Goal: Transaction & Acquisition: Obtain resource

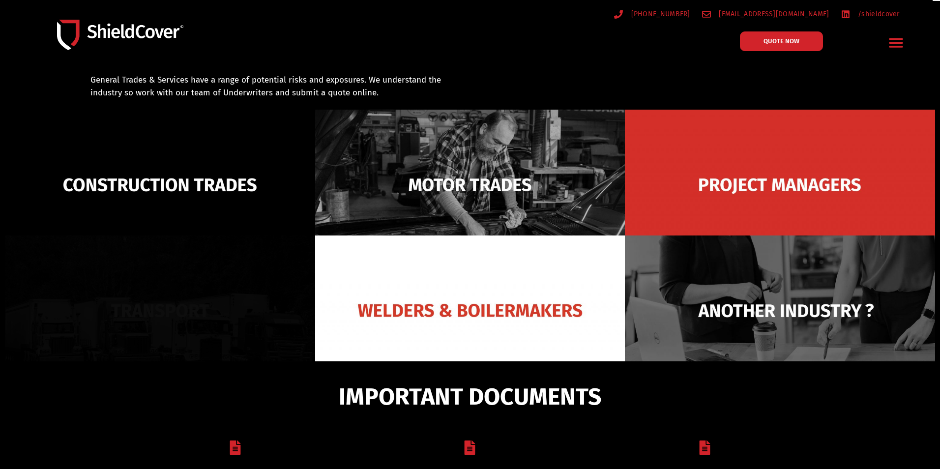
scroll to position [70, 0]
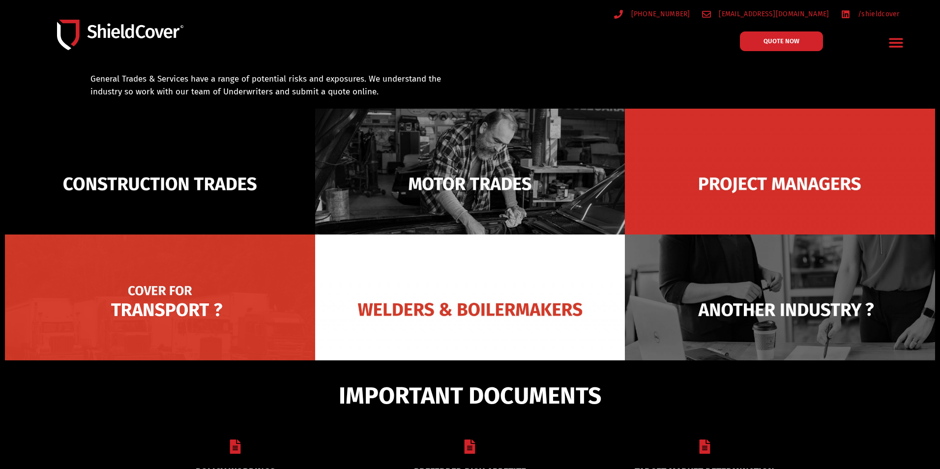
click at [144, 309] on img at bounding box center [160, 309] width 310 height 150
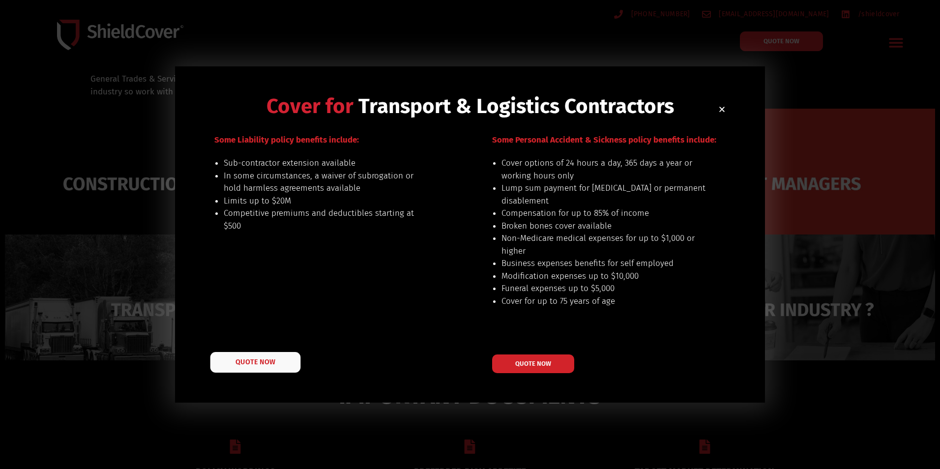
click at [249, 361] on span "QUOTE NOW" at bounding box center [254, 361] width 39 height 7
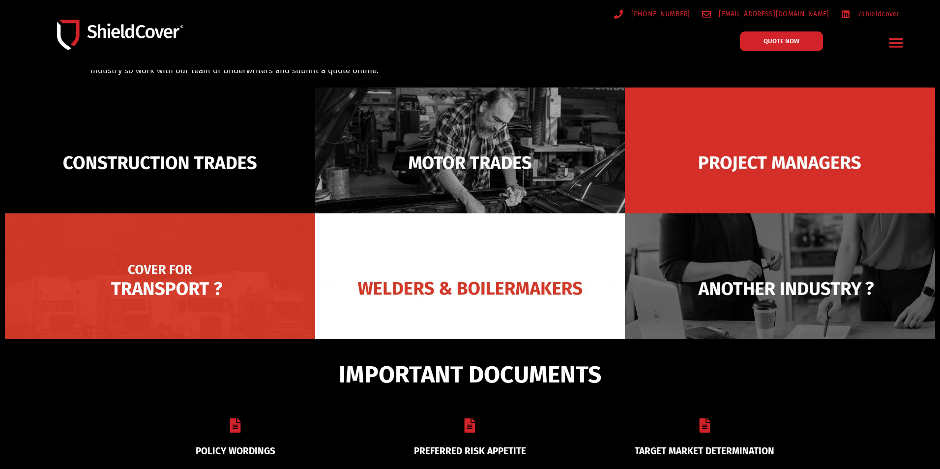
scroll to position [70, 0]
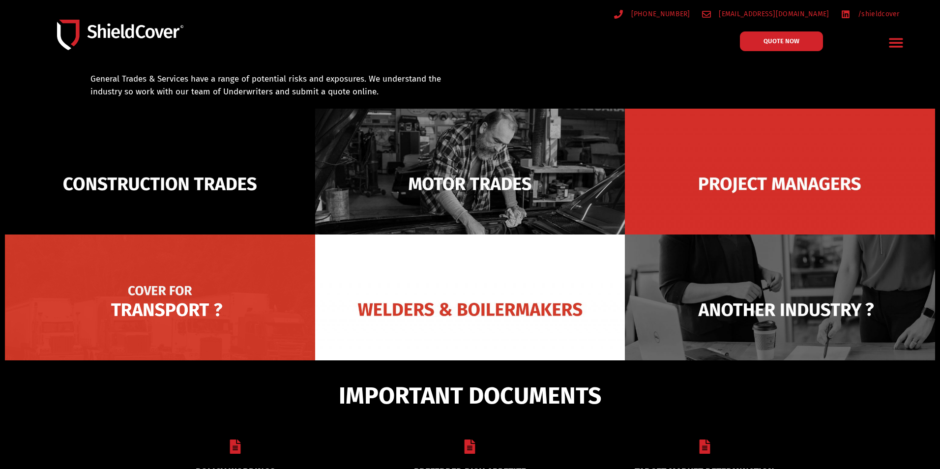
click at [187, 311] on img at bounding box center [160, 309] width 310 height 150
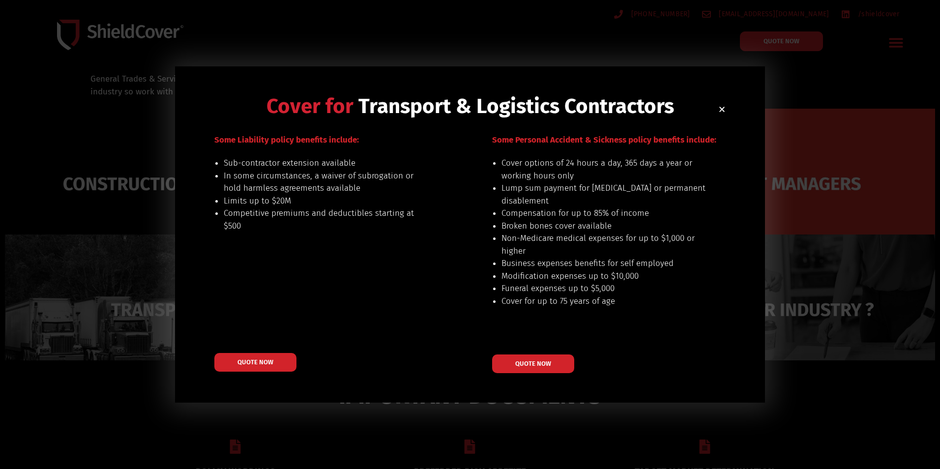
click at [720, 109] on icon "Close" at bounding box center [721, 109] width 7 height 7
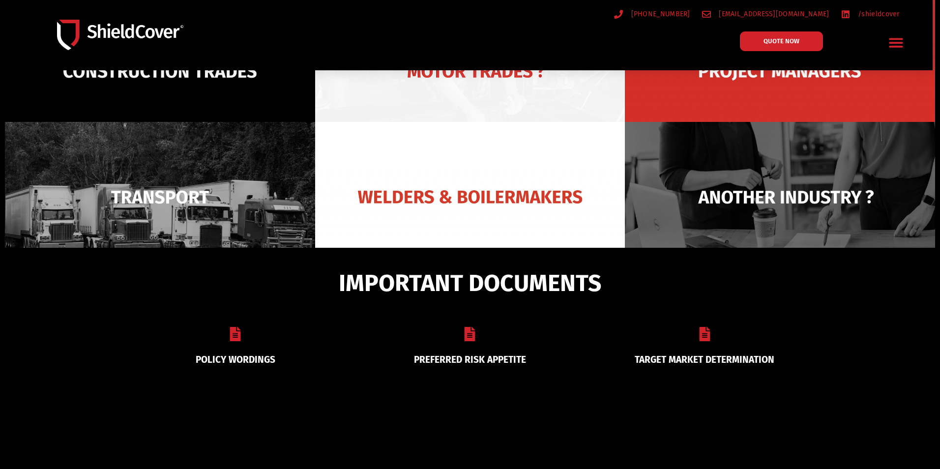
scroll to position [180, 0]
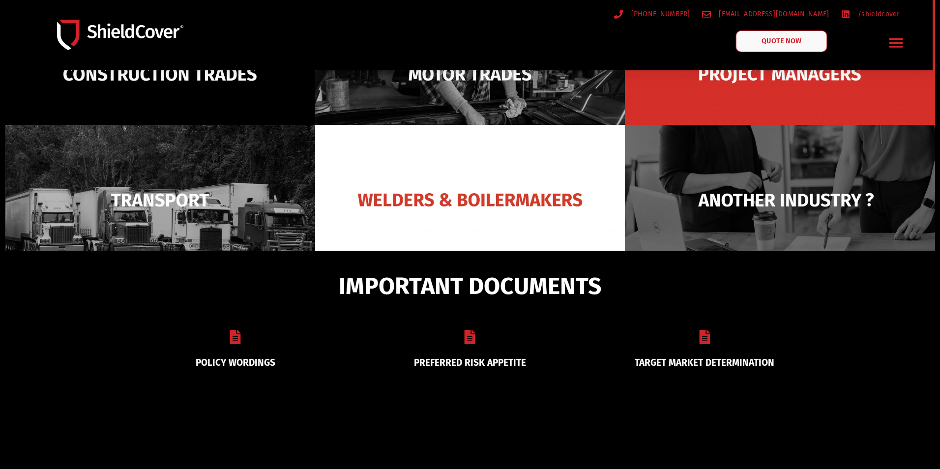
click at [775, 39] on span "QUOTE NOW" at bounding box center [781, 41] width 39 height 7
